Goal: Task Accomplishment & Management: Use online tool/utility

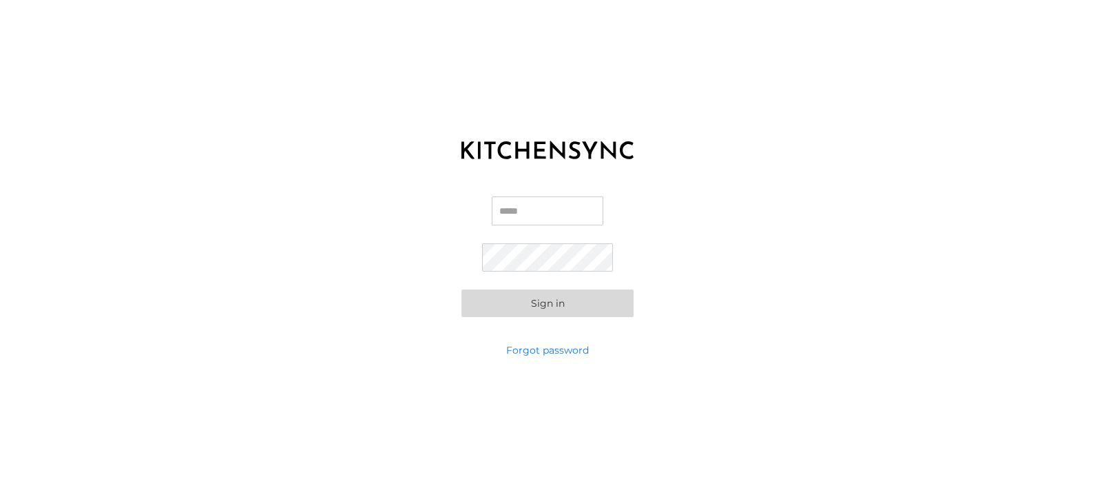
click at [550, 220] on input "Email" at bounding box center [548, 210] width 112 height 29
click at [515, 214] on input "Email" at bounding box center [548, 210] width 112 height 29
click at [515, 214] on input "**********" at bounding box center [548, 210] width 112 height 29
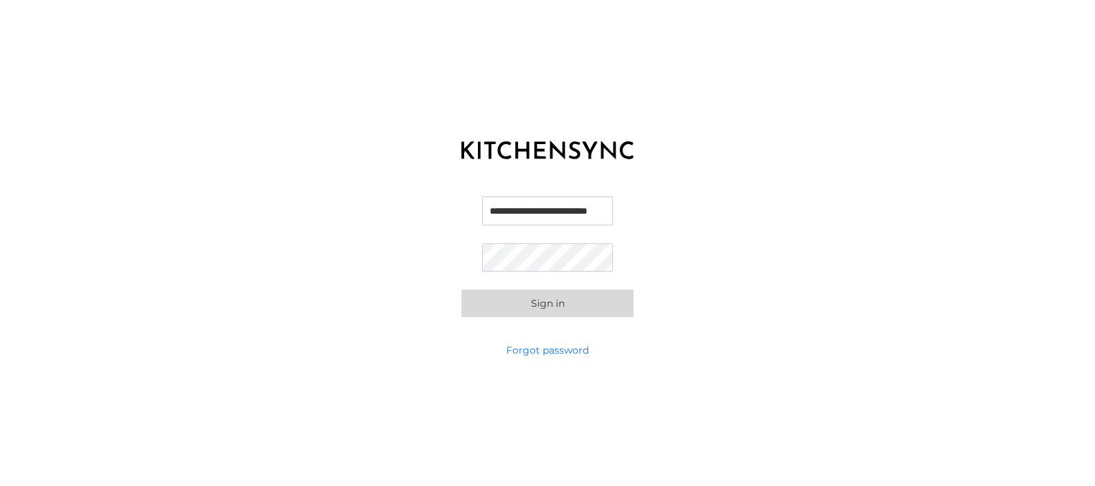
type input "**********"
click at [488, 309] on button "Sign in" at bounding box center [548, 303] width 172 height 28
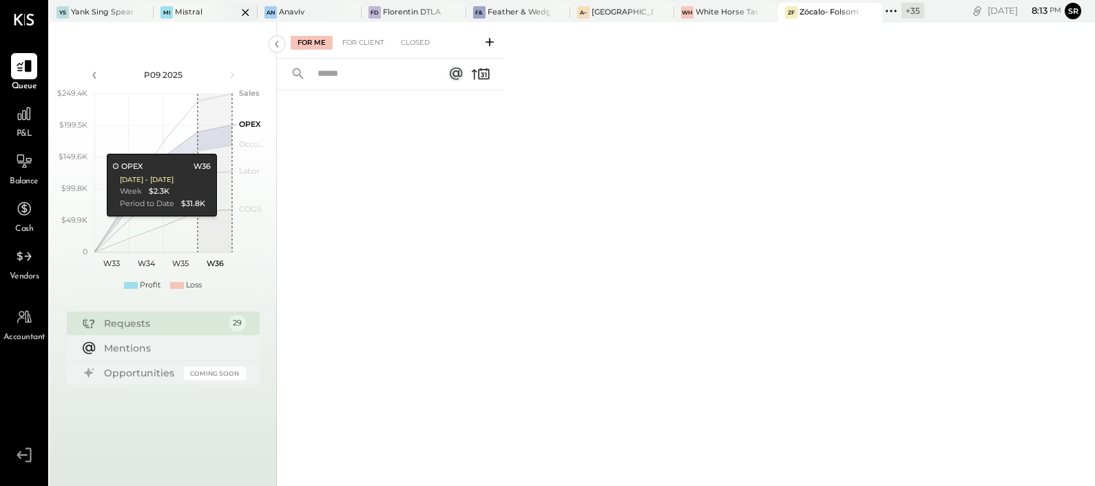
click at [185, 10] on div "Mistral" at bounding box center [189, 12] width 28 height 11
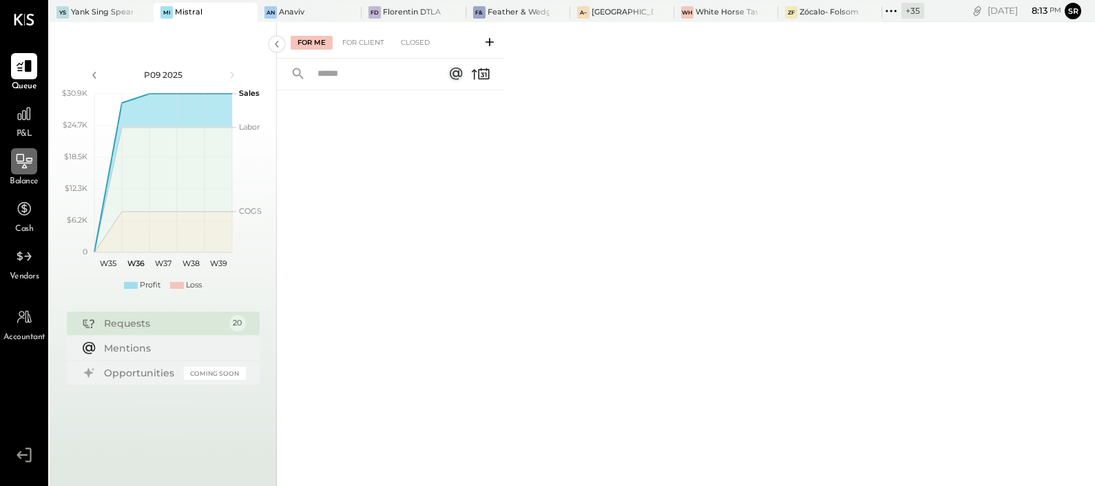
click at [20, 165] on icon at bounding box center [24, 161] width 18 height 18
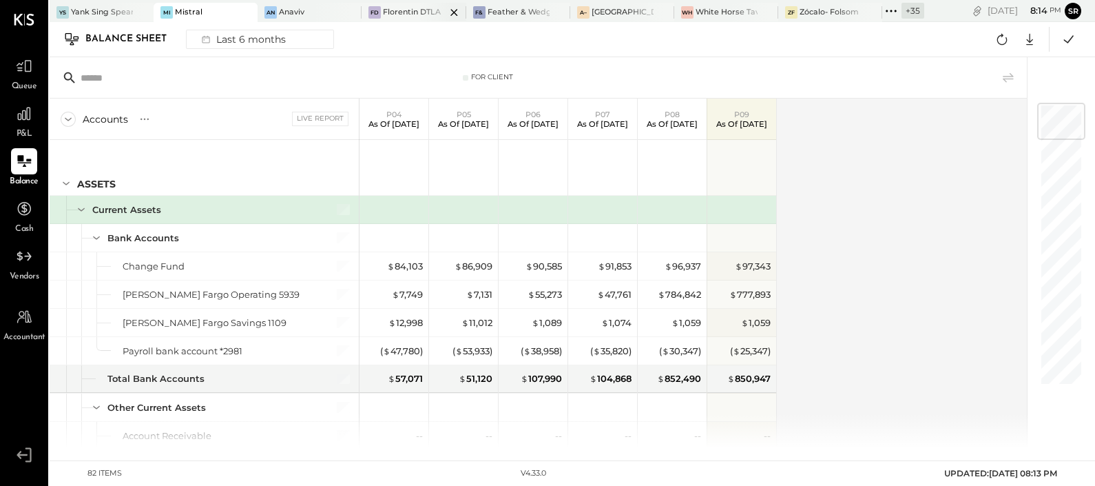
click at [400, 10] on div "Florentin DTLA" at bounding box center [412, 12] width 58 height 11
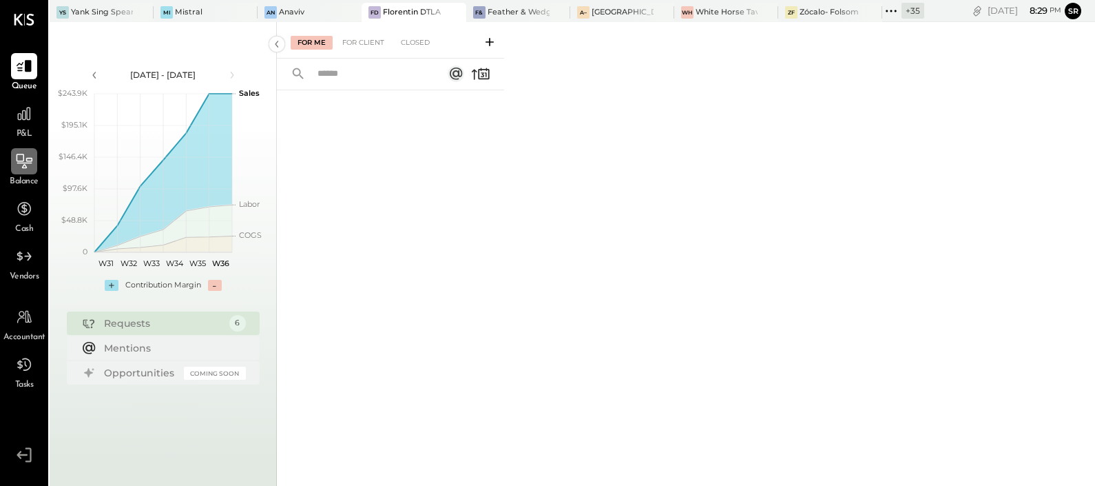
click at [21, 158] on icon at bounding box center [24, 161] width 18 height 18
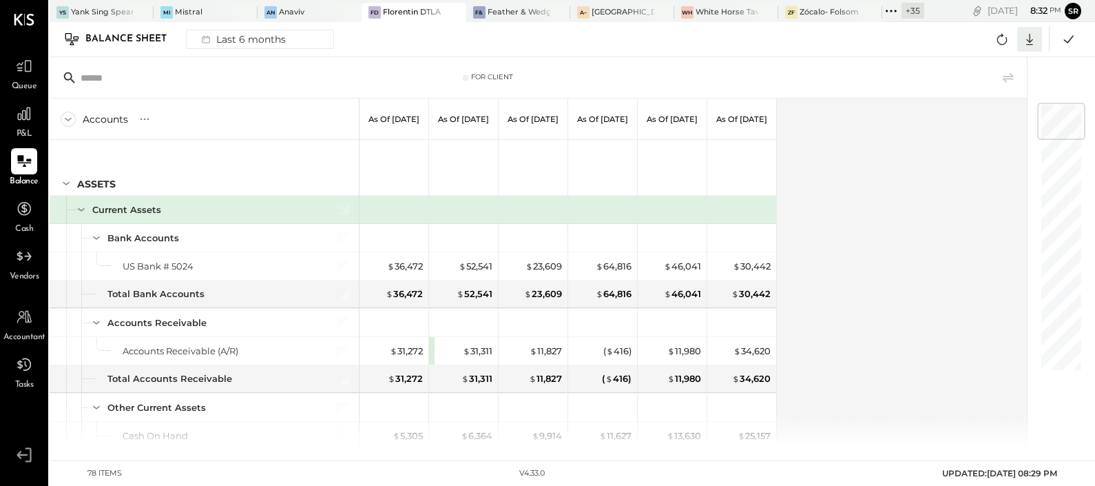
click at [1026, 44] on icon at bounding box center [1030, 39] width 18 height 18
click at [962, 117] on div "Excel" at bounding box center [987, 119] width 110 height 29
